Goal: Task Accomplishment & Management: Manage account settings

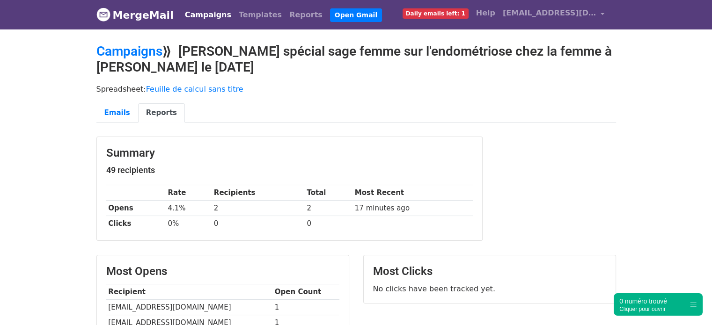
click at [194, 15] on link "Campaigns" at bounding box center [208, 15] width 54 height 19
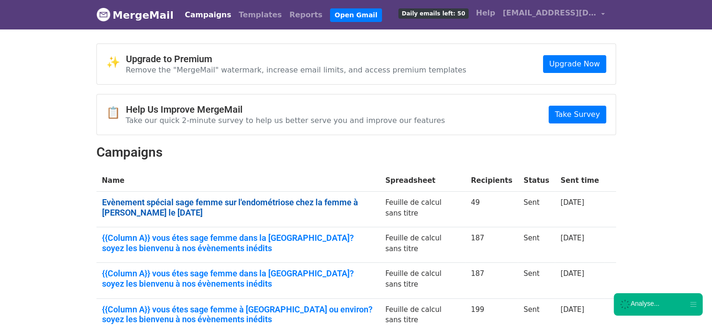
click at [183, 211] on link "Evènement spécial sage femme sur l'endométriose chez la femme à Merignac le 9 O…" at bounding box center [238, 207] width 272 height 20
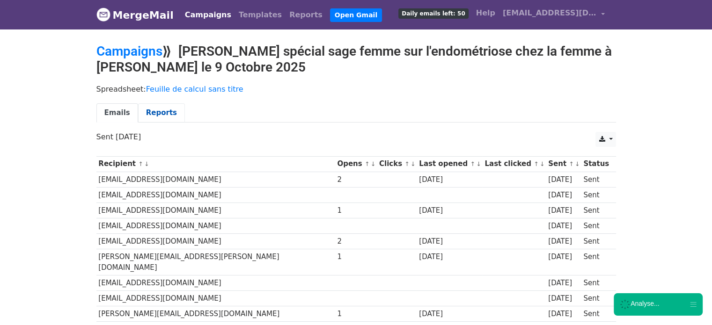
click at [168, 113] on link "Reports" at bounding box center [161, 112] width 47 height 19
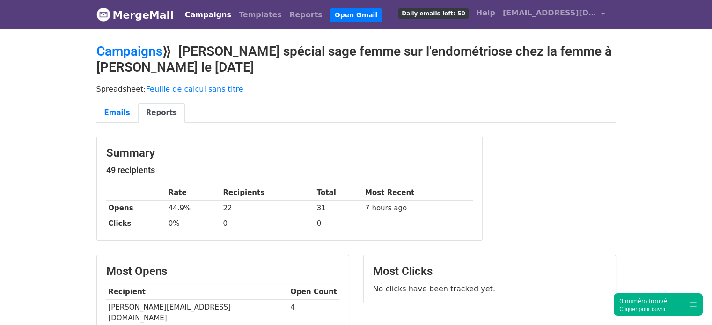
click at [191, 9] on link "Campaigns" at bounding box center [208, 15] width 54 height 19
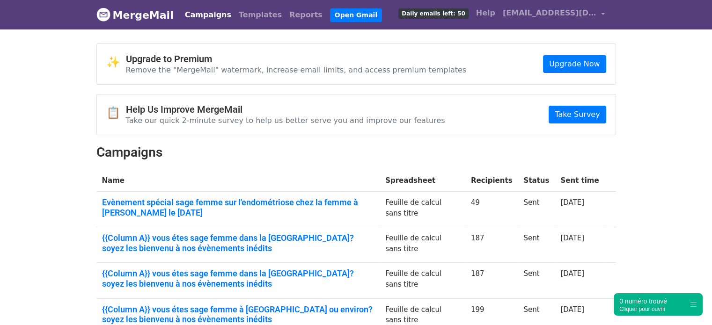
click at [192, 16] on link "Campaigns" at bounding box center [208, 15] width 54 height 19
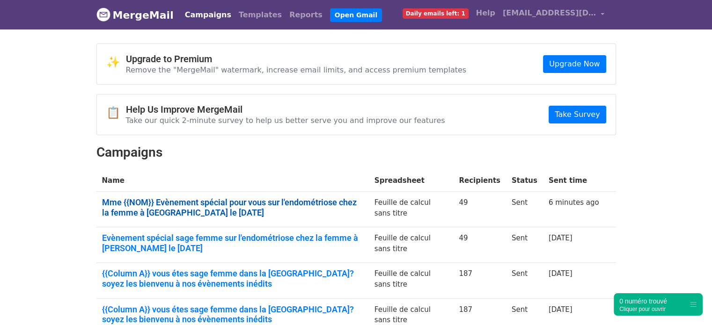
click at [221, 209] on link "Mme {{NOM}} Evènement spécial pour vous sur l'endométriose chez la femme à [GEO…" at bounding box center [232, 207] width 261 height 20
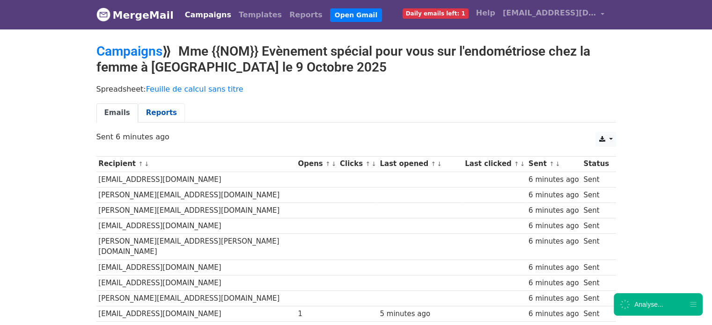
click at [158, 114] on link "Reports" at bounding box center [161, 112] width 47 height 19
